Goal: Task Accomplishment & Management: Manage account settings

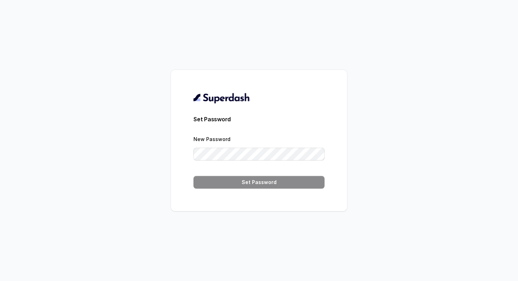
click at [238, 164] on form "Set Password New Password Set Password" at bounding box center [259, 152] width 131 height 74
click at [206, 99] on img at bounding box center [222, 97] width 57 height 11
